Goal: Transaction & Acquisition: Purchase product/service

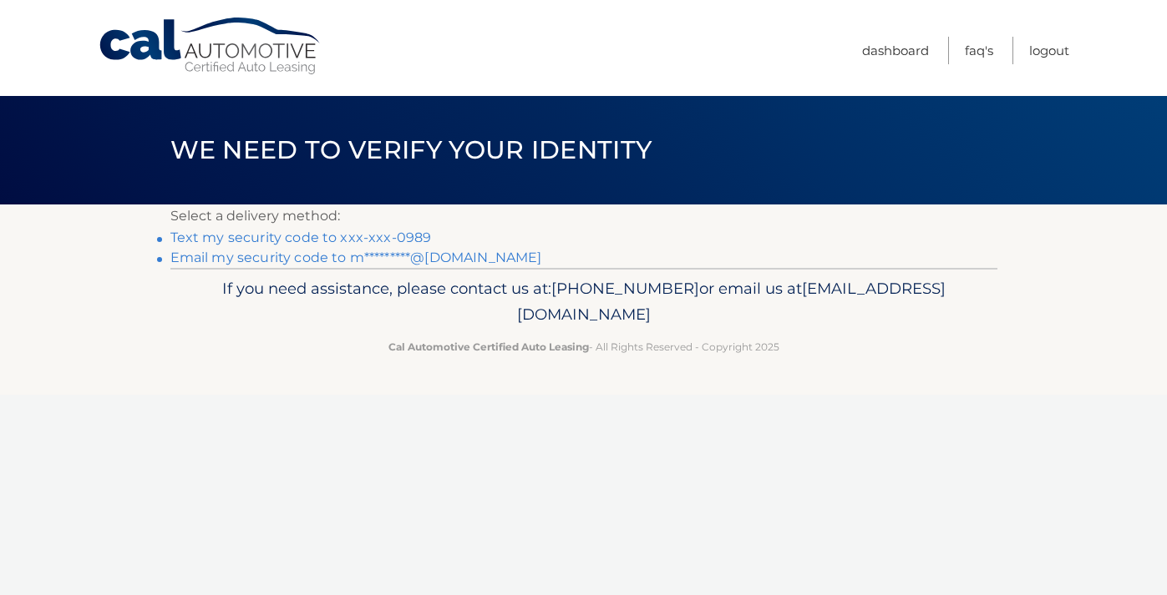
click at [337, 241] on link "Text my security code to xxx-xxx-0989" at bounding box center [300, 238] width 261 height 16
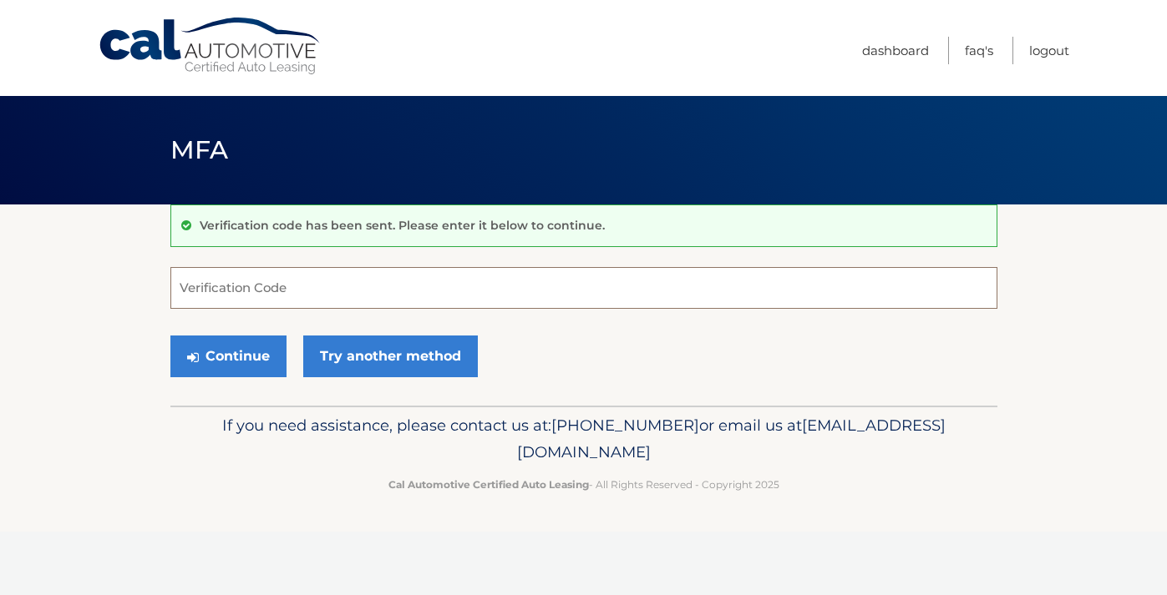
click at [285, 294] on input "Verification Code" at bounding box center [583, 288] width 827 height 42
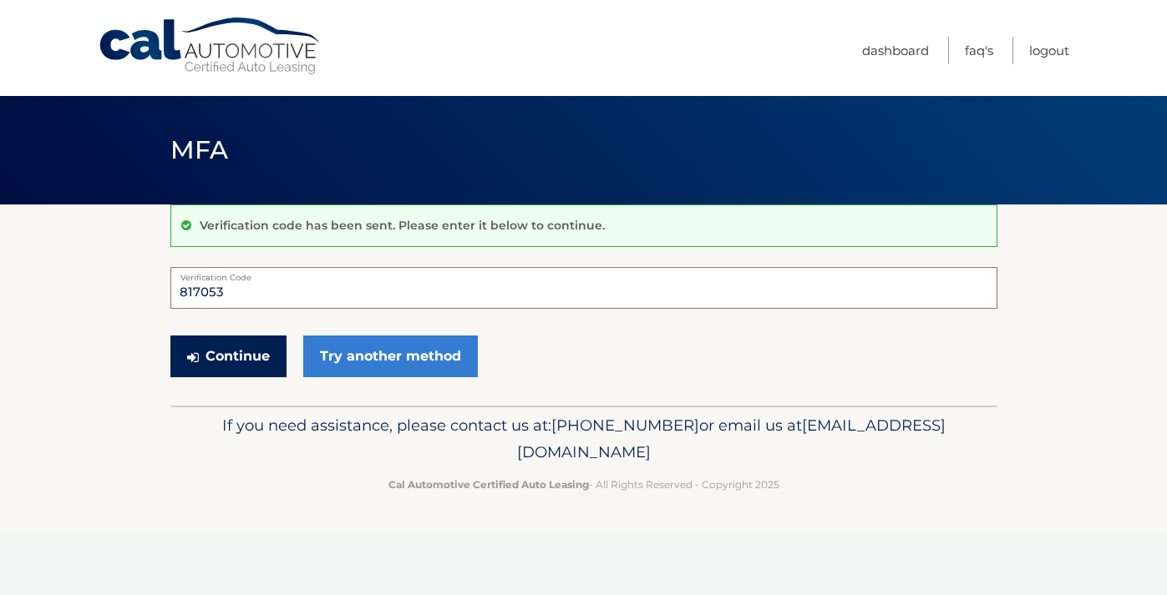
type input "817053"
click at [243, 362] on button "Continue" at bounding box center [228, 357] width 116 height 42
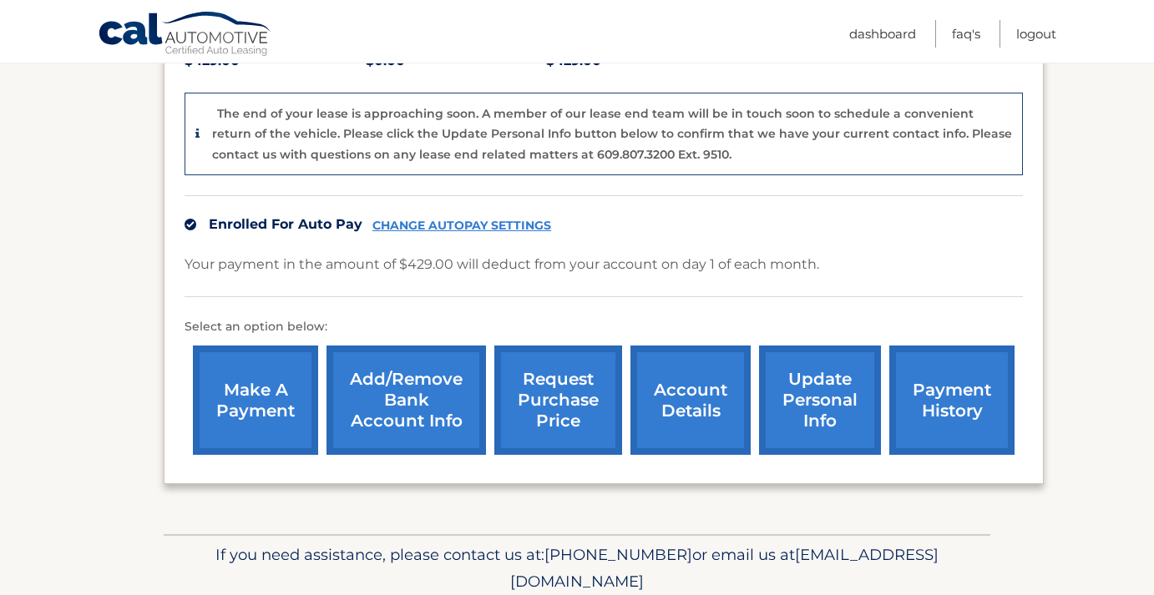
scroll to position [416, 0]
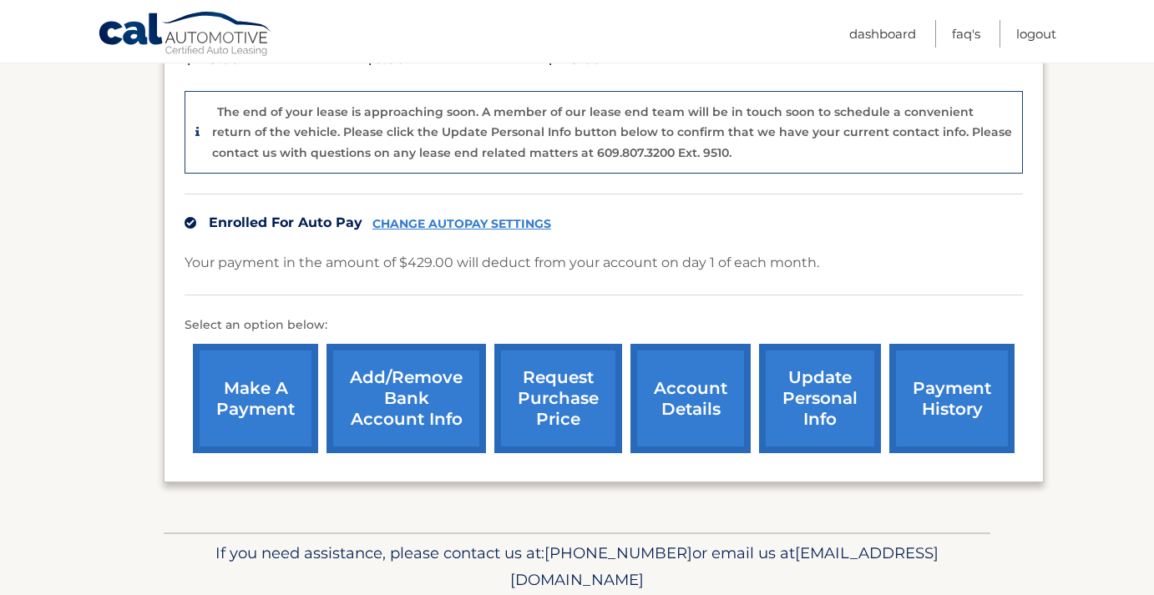
click at [263, 371] on link "make a payment" at bounding box center [255, 398] width 125 height 109
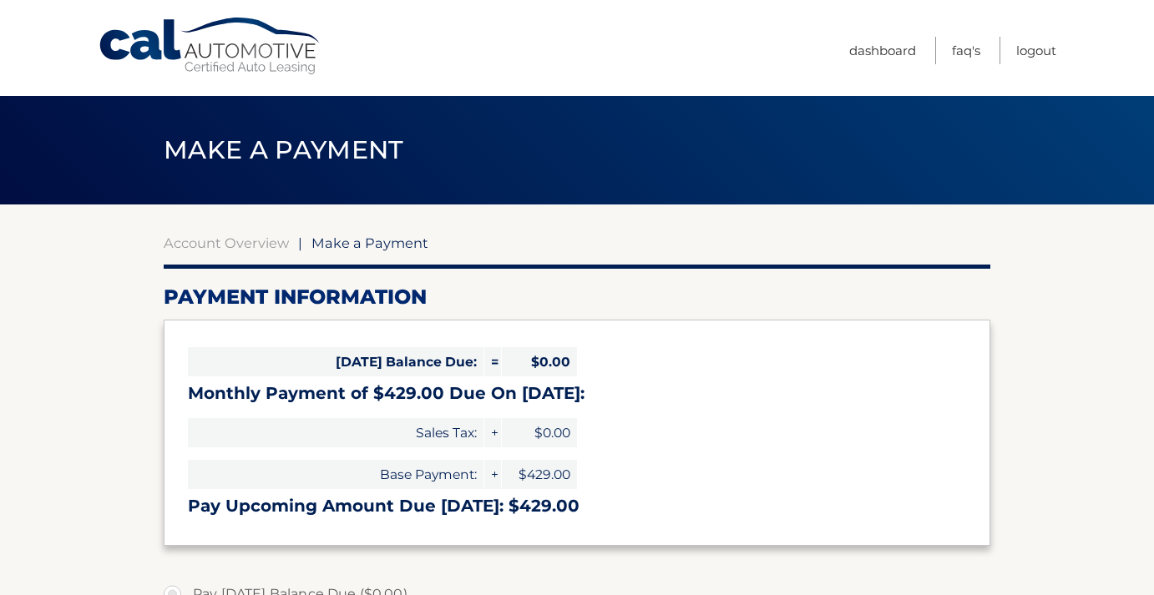
select select "NWJiMzEwMGItZWYyOC00MjM0LWJjNDYtZTFiYjU4Y2M3MjU0"
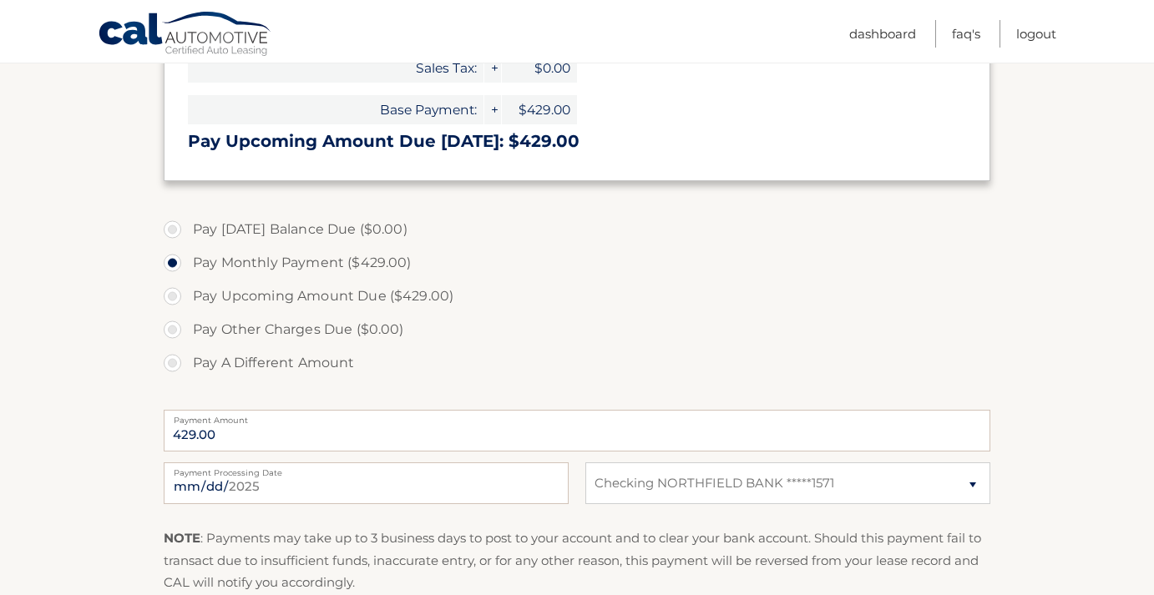
scroll to position [402, 0]
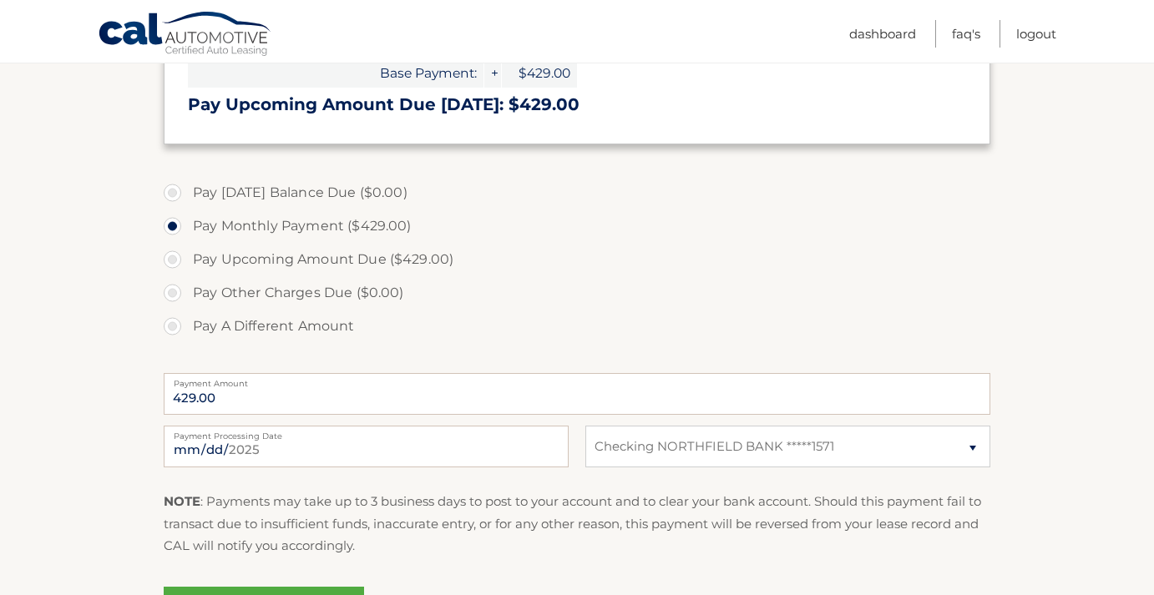
click at [169, 334] on label "Pay A Different Amount" at bounding box center [577, 326] width 827 height 33
click at [170, 334] on input "Pay A Different Amount" at bounding box center [178, 323] width 17 height 27
radio input "true"
click at [268, 388] on input "Payment Amount" at bounding box center [577, 394] width 827 height 42
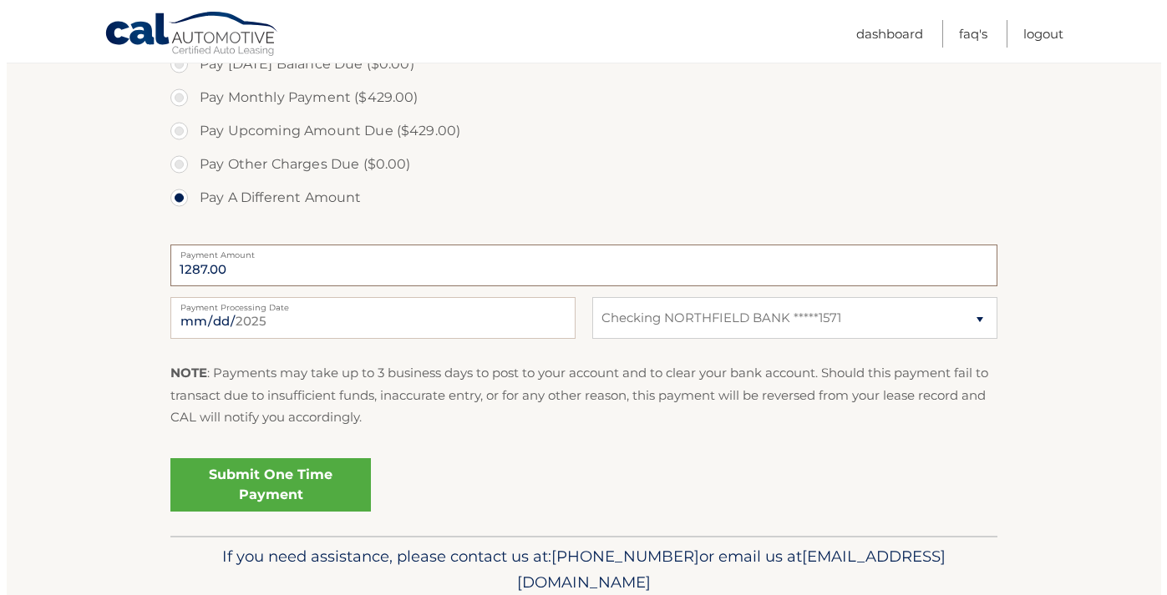
scroll to position [538, 0]
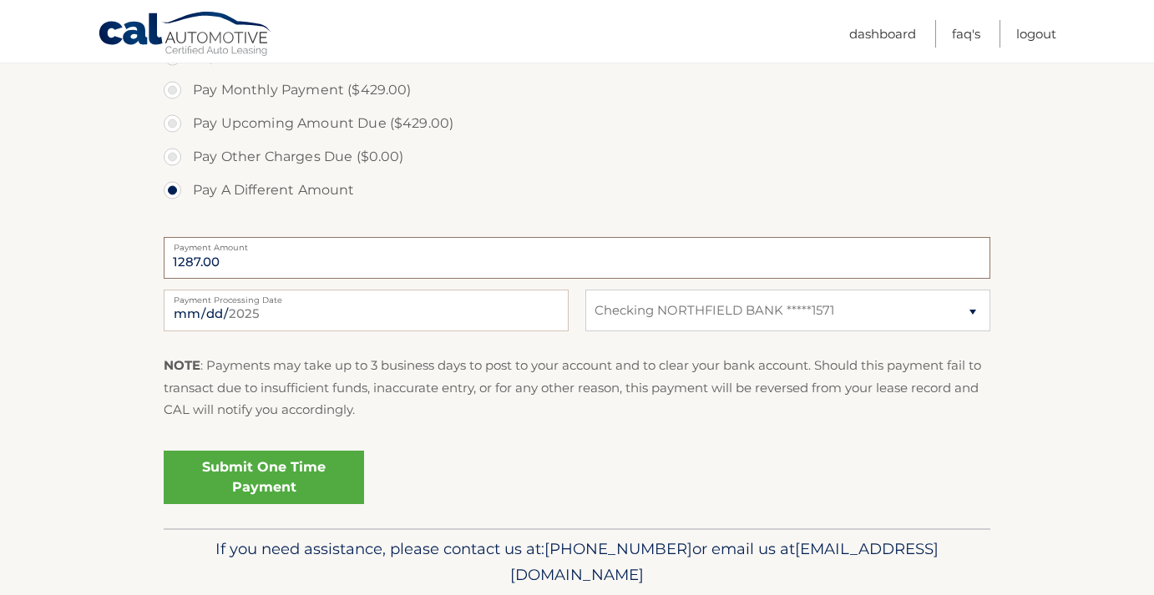
type input "1287.00"
click at [265, 477] on link "Submit One Time Payment" at bounding box center [264, 477] width 200 height 53
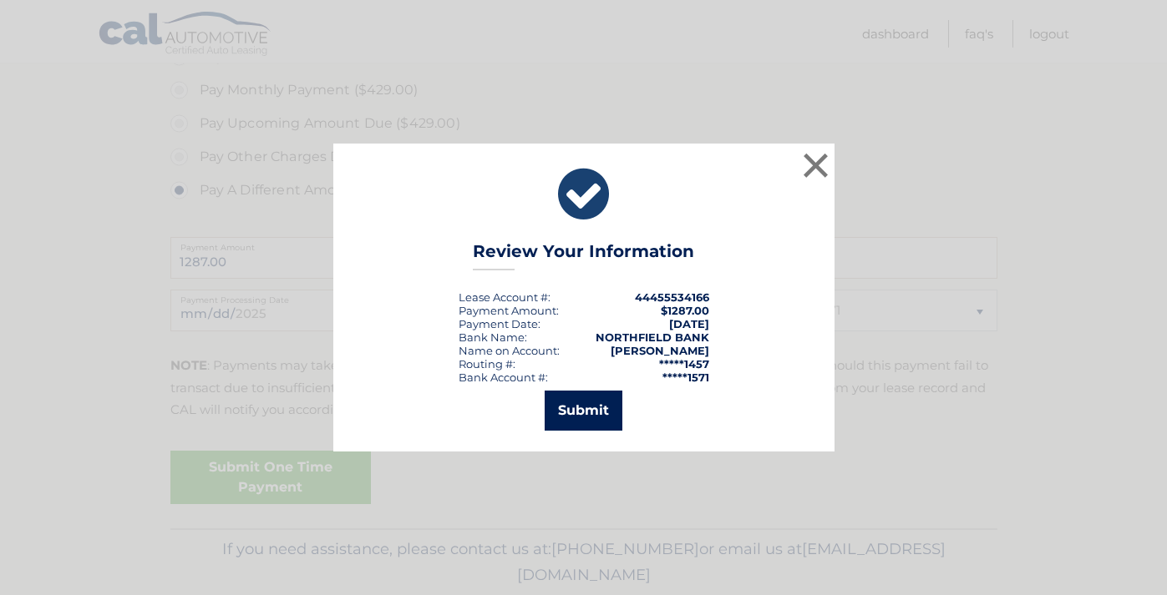
click at [591, 411] on button "Submit" at bounding box center [584, 411] width 78 height 40
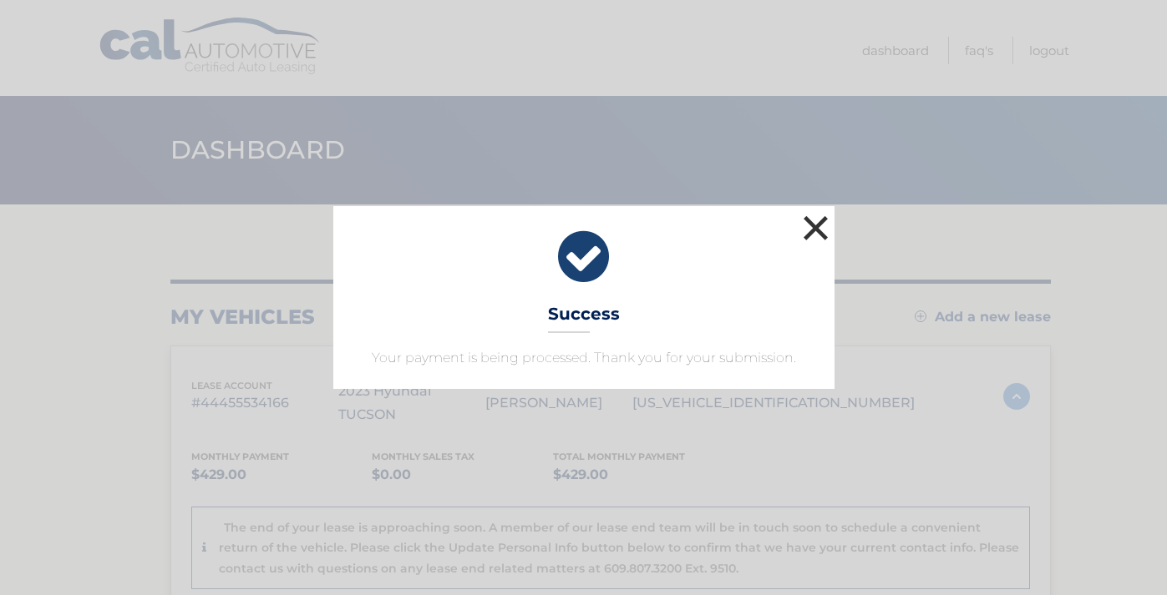
click at [820, 226] on button "×" at bounding box center [815, 227] width 33 height 33
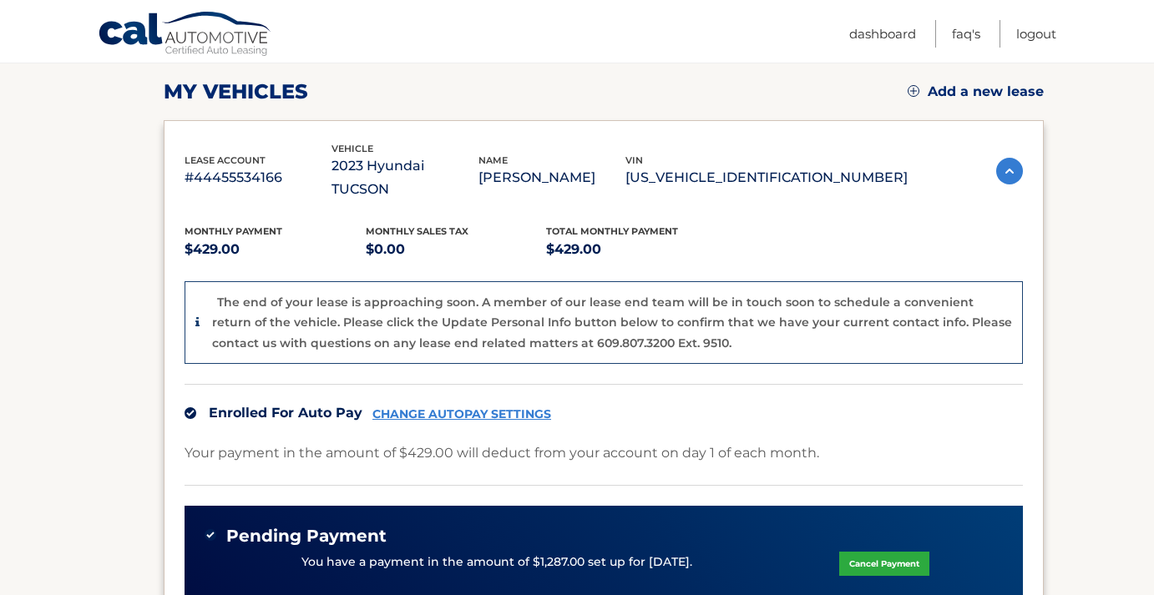
scroll to position [228, 0]
